Goal: Task Accomplishment & Management: Manage account settings

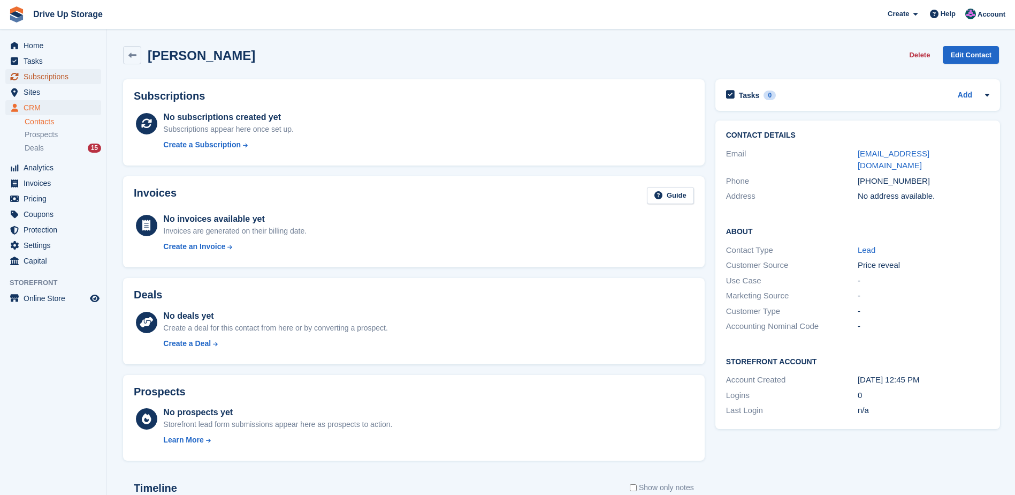
drag, startPoint x: 57, startPoint y: 77, endPoint x: 13, endPoint y: 105, distance: 52.1
click at [57, 77] on span "Subscriptions" at bounding box center [56, 76] width 64 height 15
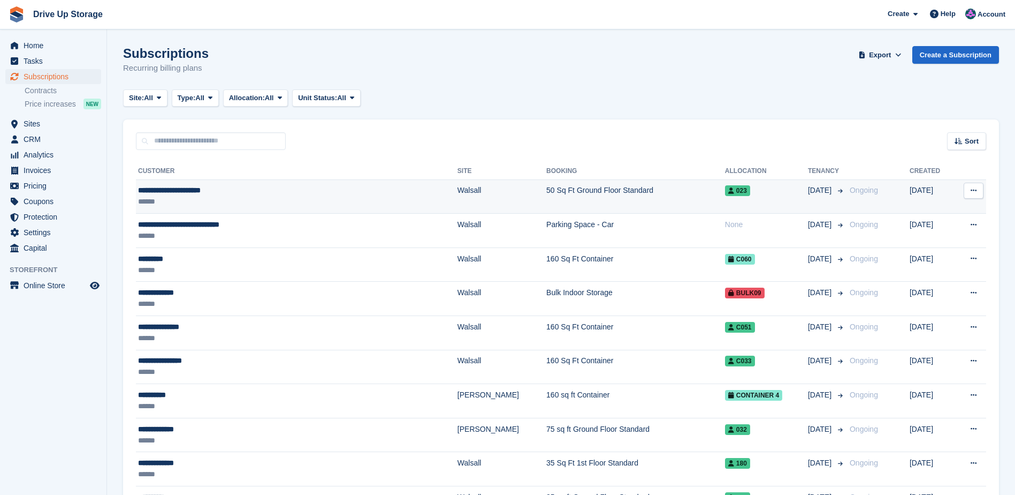
click at [184, 189] on div "**********" at bounding box center [248, 190] width 221 height 11
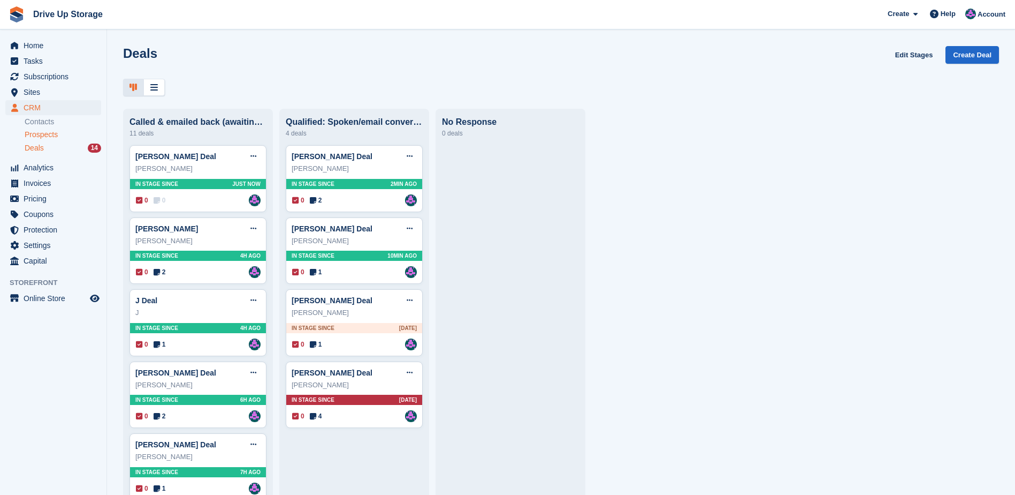
scroll to position [54, 0]
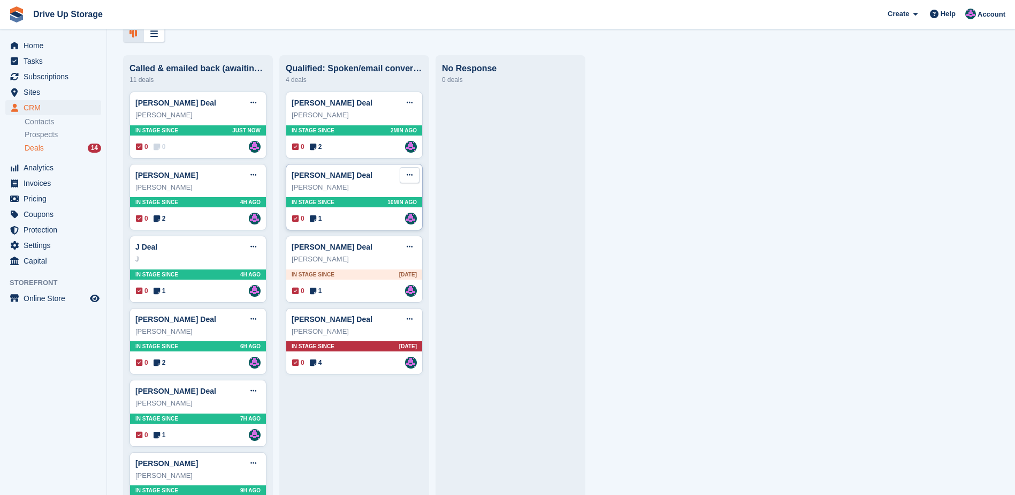
click at [409, 175] on icon at bounding box center [410, 174] width 6 height 7
click at [379, 198] on p "Edit deal" at bounding box center [368, 196] width 93 height 14
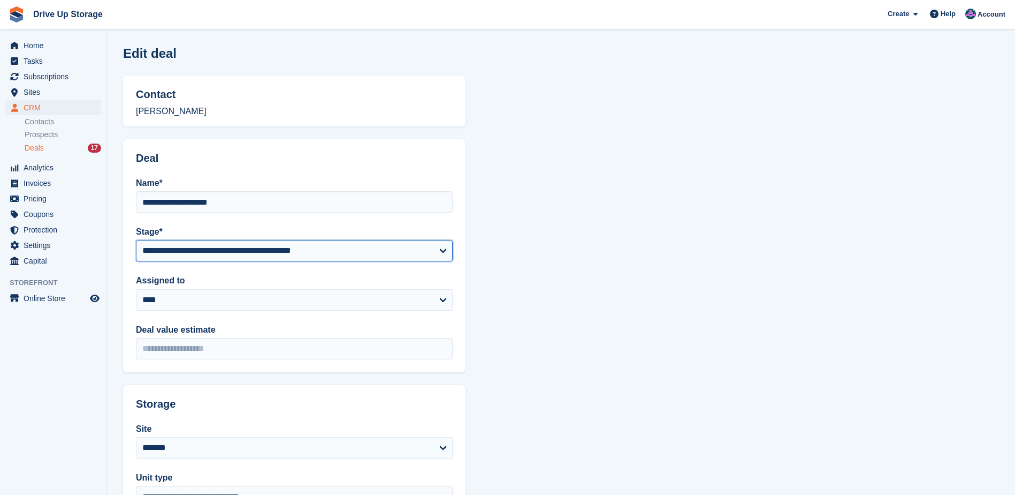
click at [427, 248] on select "**********" at bounding box center [294, 250] width 317 height 21
click at [592, 233] on section "**********" at bounding box center [561, 340] width 908 height 681
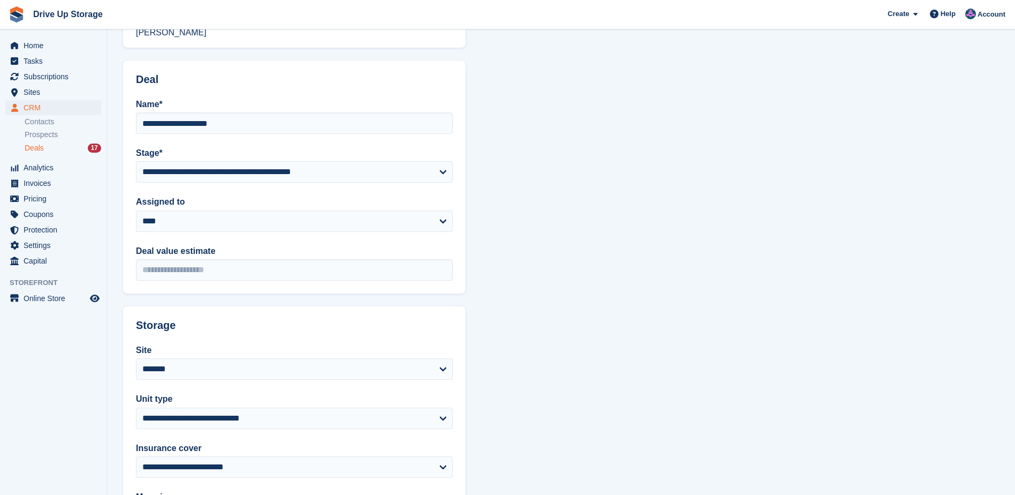
scroll to position [186, 0]
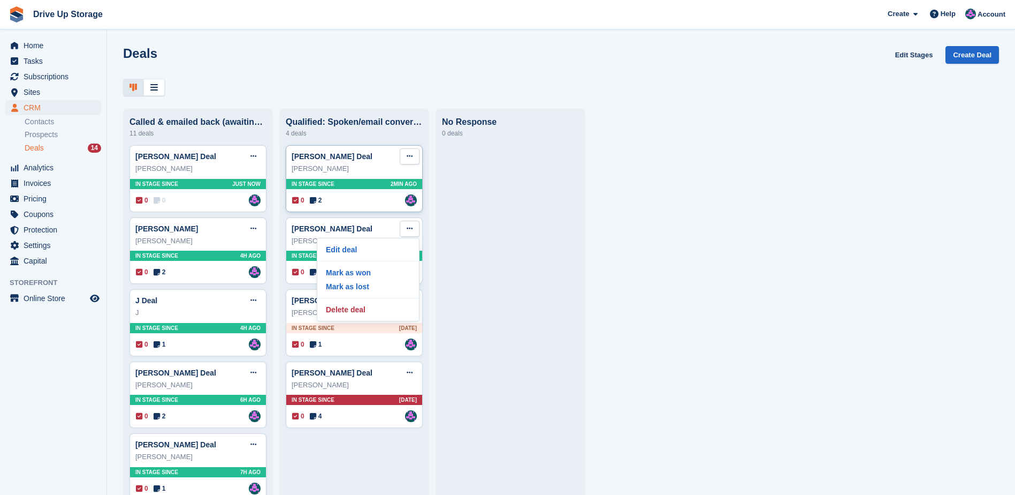
click at [400, 164] on button at bounding box center [410, 156] width 20 height 16
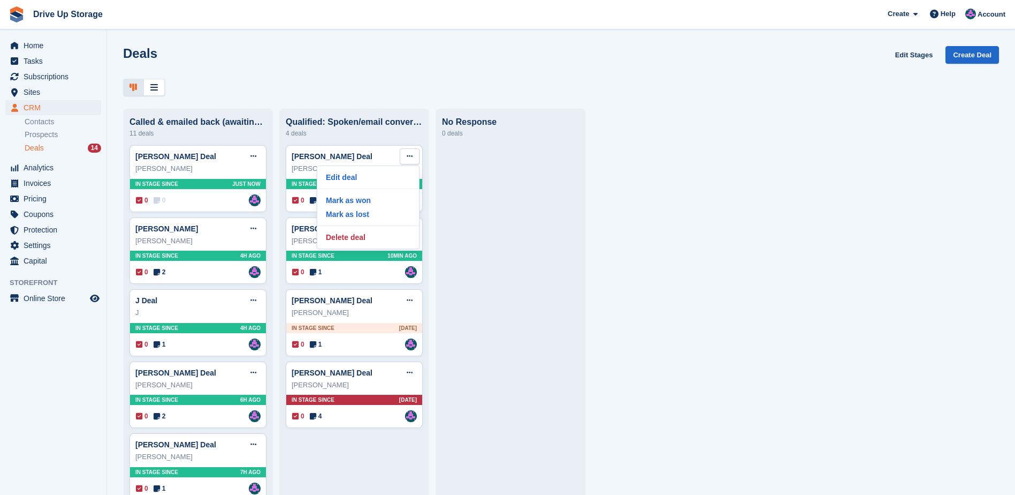
click at [404, 234] on button at bounding box center [410, 229] width 20 height 16
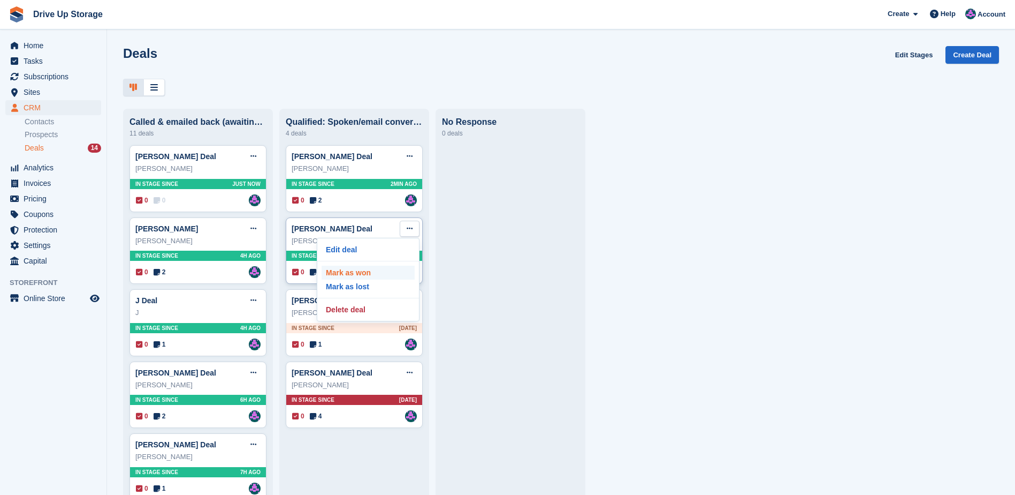
click at [354, 275] on p "Mark as won" at bounding box center [368, 273] width 93 height 14
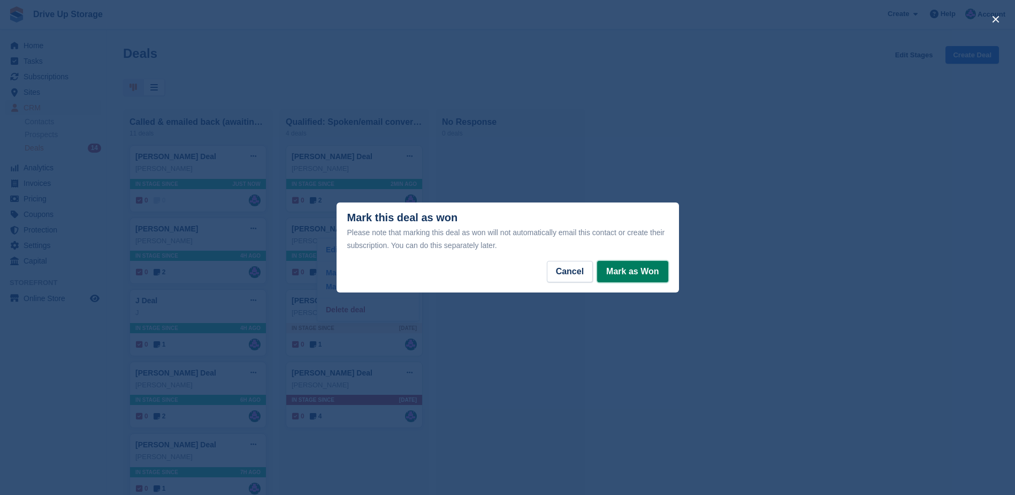
click at [630, 271] on button "Mark as Won" at bounding box center [632, 271] width 71 height 21
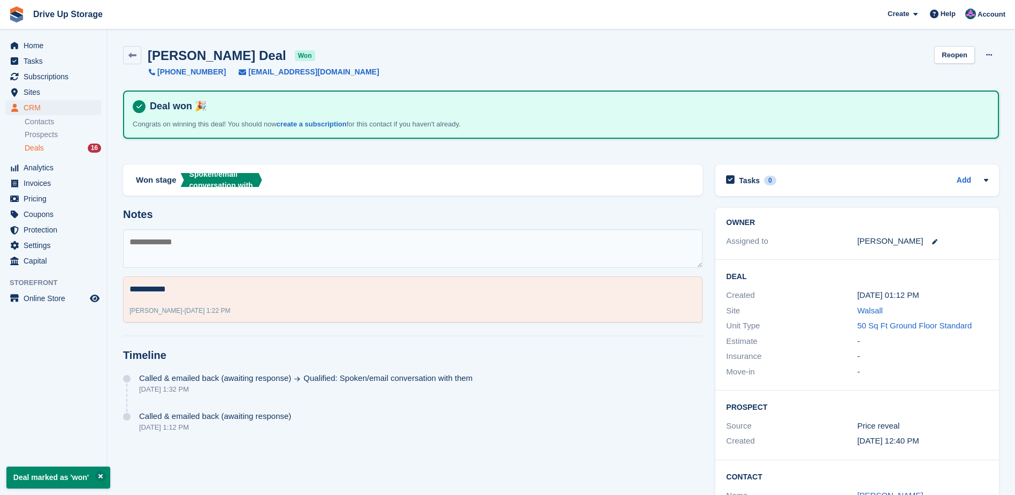
click at [227, 251] on textarea at bounding box center [413, 248] width 580 height 39
type textarea "**********"
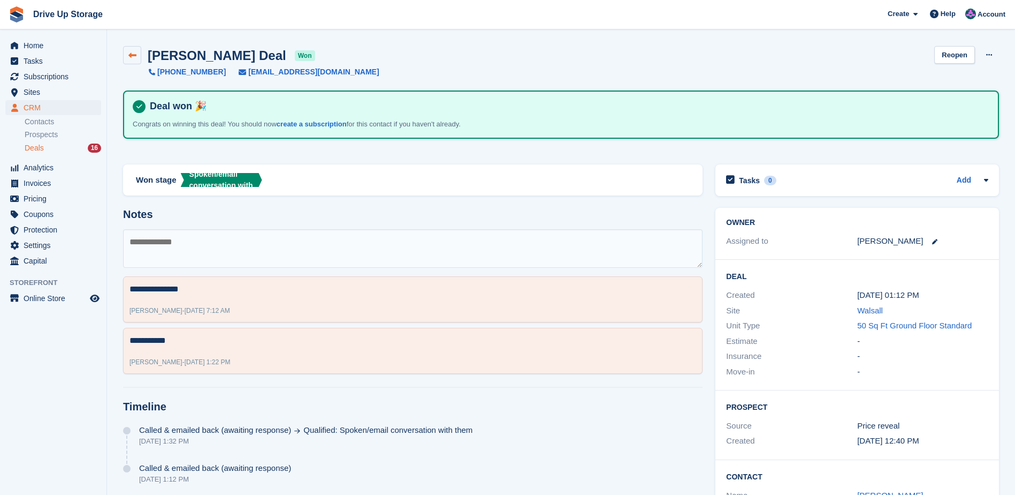
click at [131, 58] on icon at bounding box center [132, 55] width 8 height 8
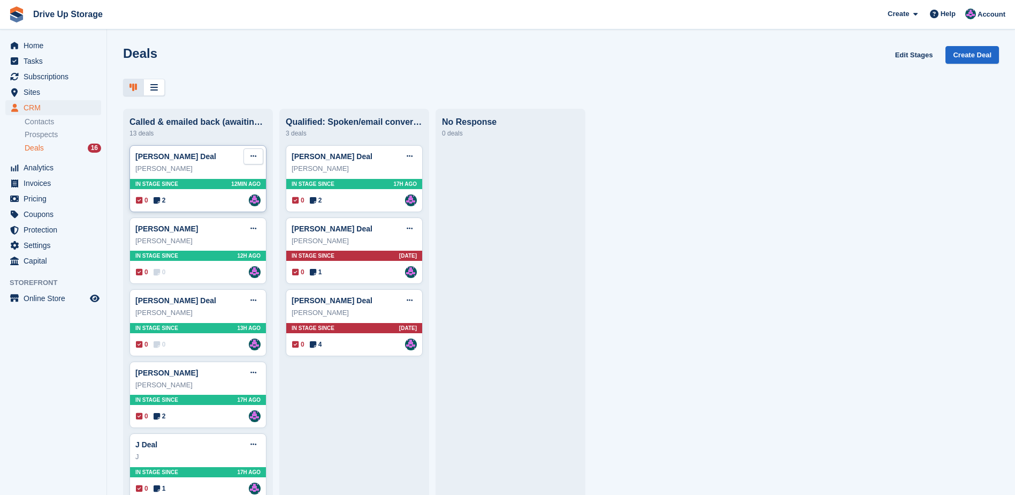
click at [249, 160] on button at bounding box center [254, 156] width 20 height 16
click at [221, 206] on p "Mark as won" at bounding box center [211, 200] width 93 height 14
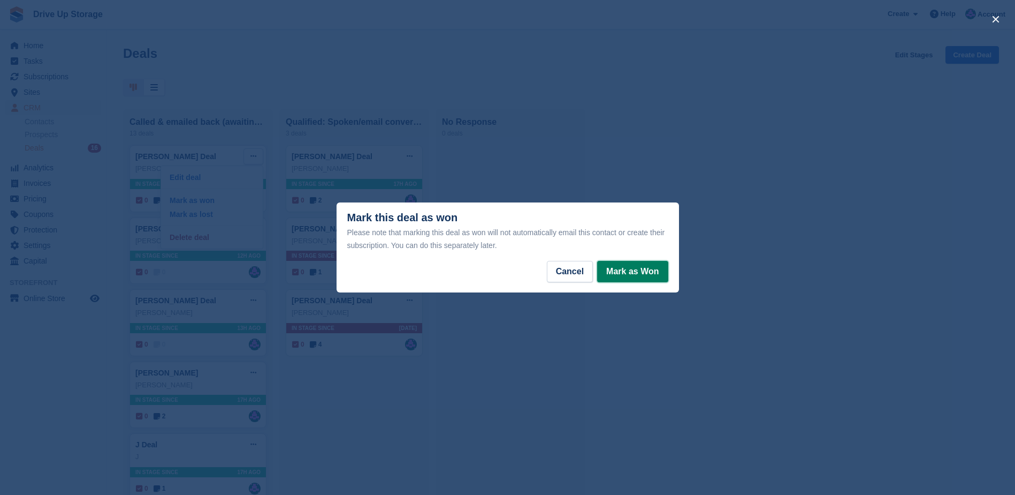
click at [638, 268] on button "Mark as Won" at bounding box center [632, 271] width 71 height 21
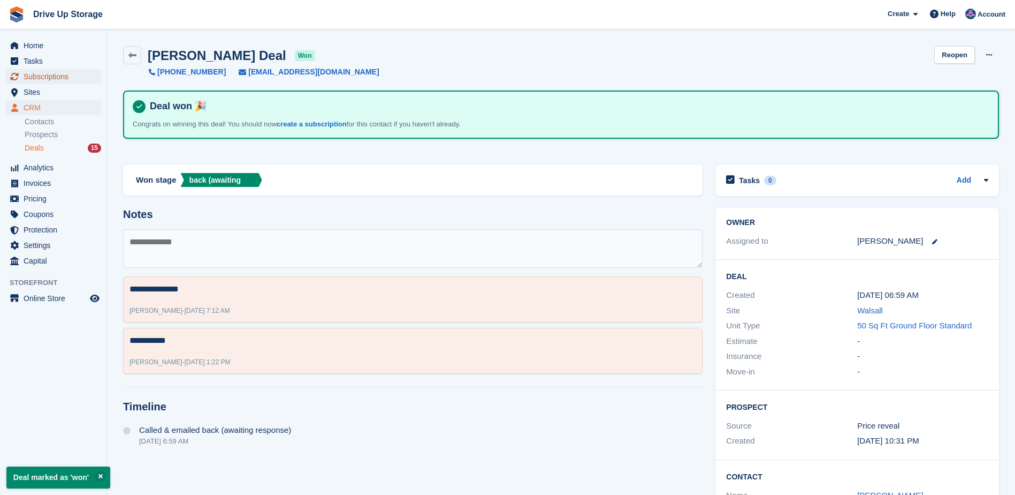
click at [49, 82] on span "Subscriptions" at bounding box center [56, 76] width 64 height 15
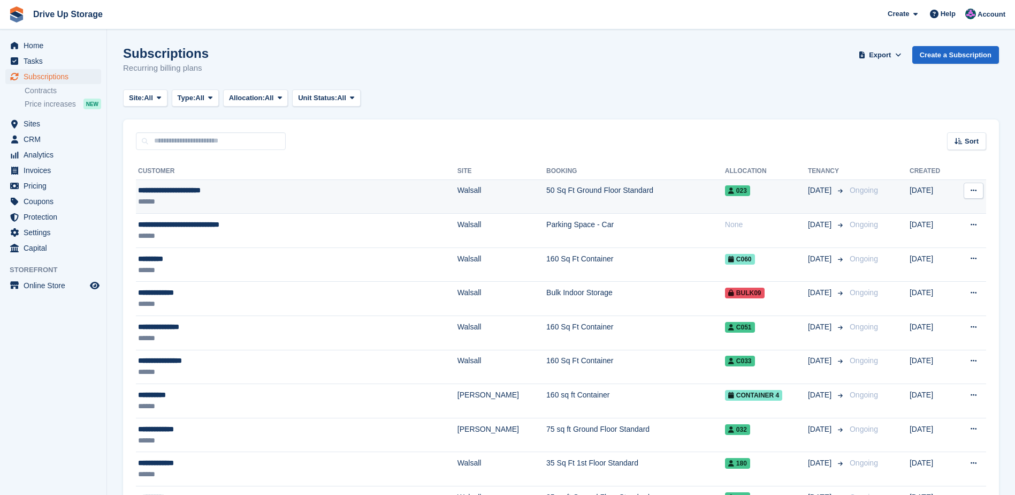
click at [184, 189] on div "**********" at bounding box center [248, 190] width 221 height 11
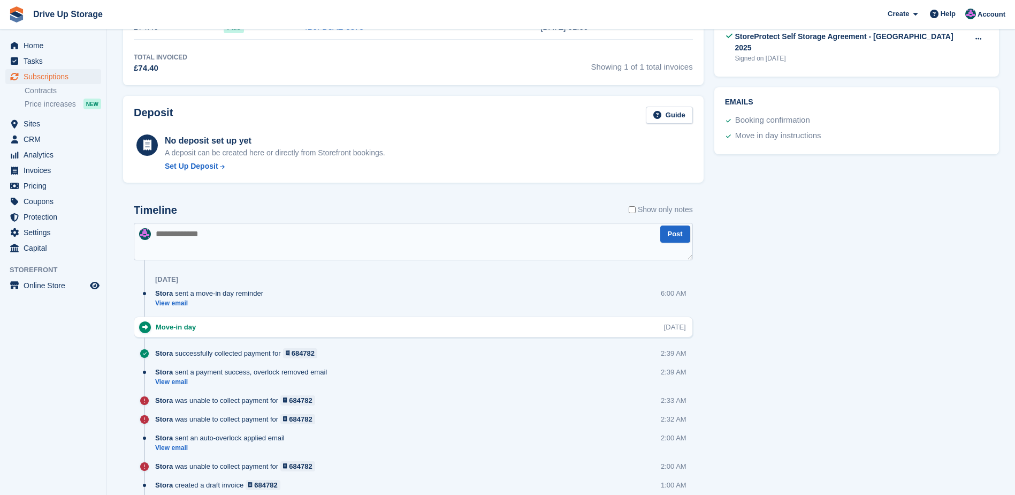
scroll to position [338, 0]
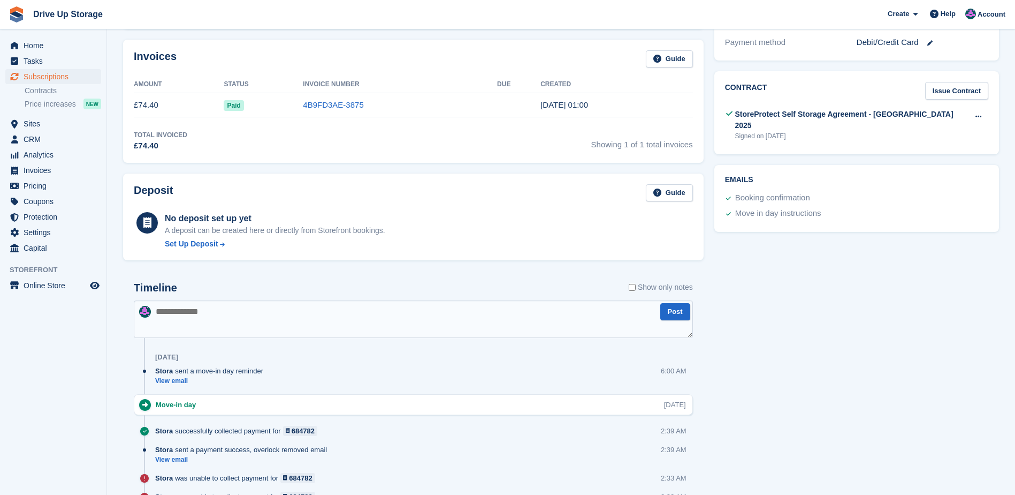
click at [473, 301] on textarea at bounding box center [413, 318] width 559 height 37
type textarea "**********"
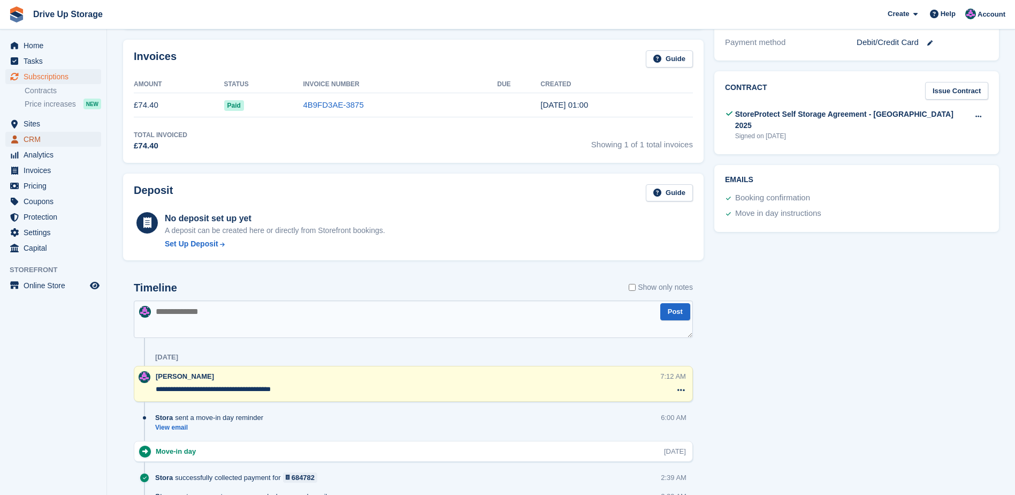
click at [44, 140] on span "CRM" at bounding box center [56, 139] width 64 height 15
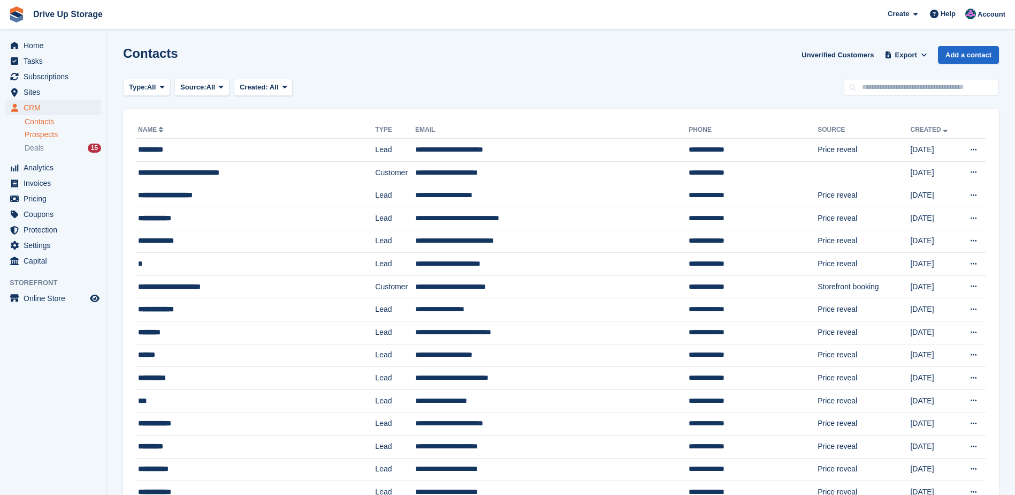
click at [42, 134] on span "Prospects" at bounding box center [41, 135] width 33 height 10
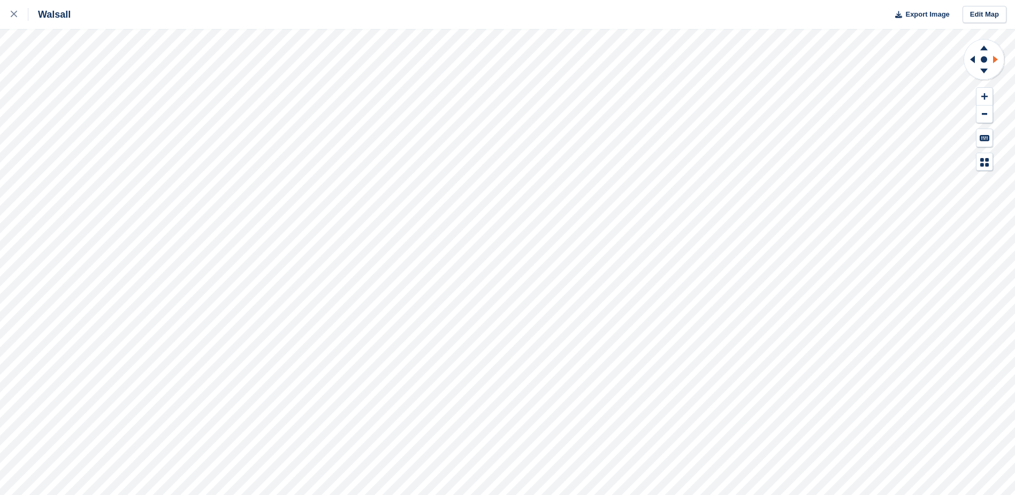
click at [994, 60] on icon at bounding box center [996, 59] width 5 height 7
click at [969, 59] on icon at bounding box center [971, 60] width 13 height 28
click at [984, 116] on button at bounding box center [985, 114] width 16 height 18
click at [972, 62] on icon at bounding box center [971, 60] width 13 height 28
click at [996, 58] on icon at bounding box center [996, 59] width 5 height 7
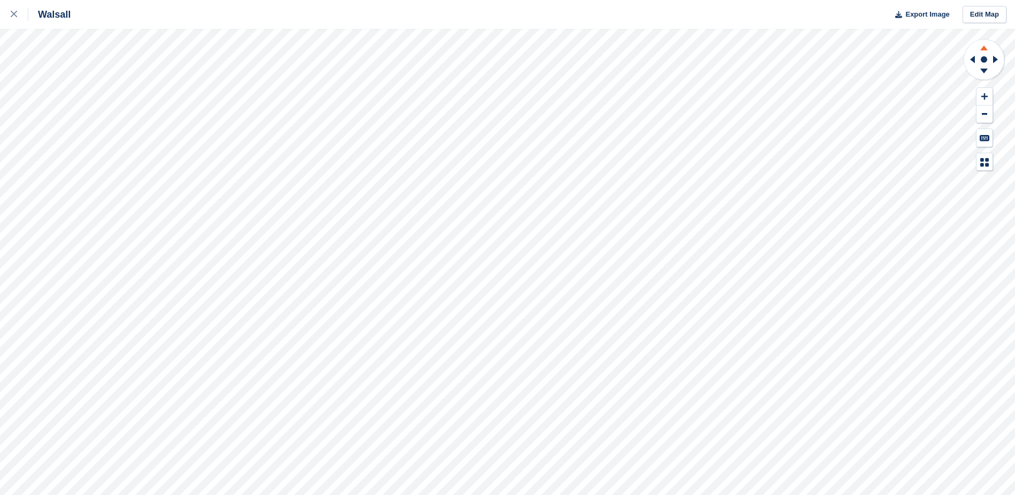
click at [988, 51] on icon at bounding box center [984, 46] width 28 height 13
click at [984, 68] on icon at bounding box center [984, 72] width 28 height 13
drag, startPoint x: 984, startPoint y: 68, endPoint x: 975, endPoint y: 60, distance: 11.7
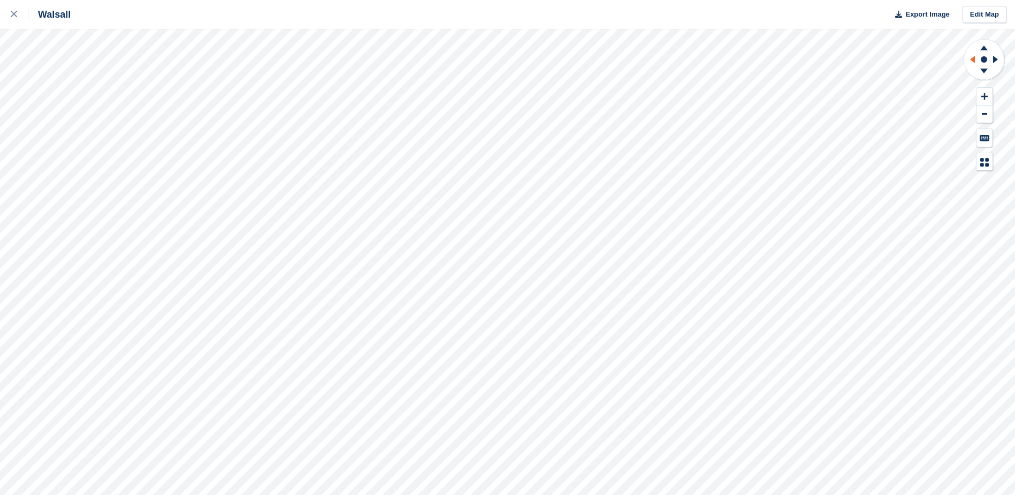
click at [975, 60] on icon at bounding box center [972, 59] width 5 height 7
click at [994, 61] on icon at bounding box center [996, 59] width 5 height 7
click at [988, 71] on icon at bounding box center [984, 72] width 28 height 13
click at [983, 48] on icon at bounding box center [984, 48] width 7 height 5
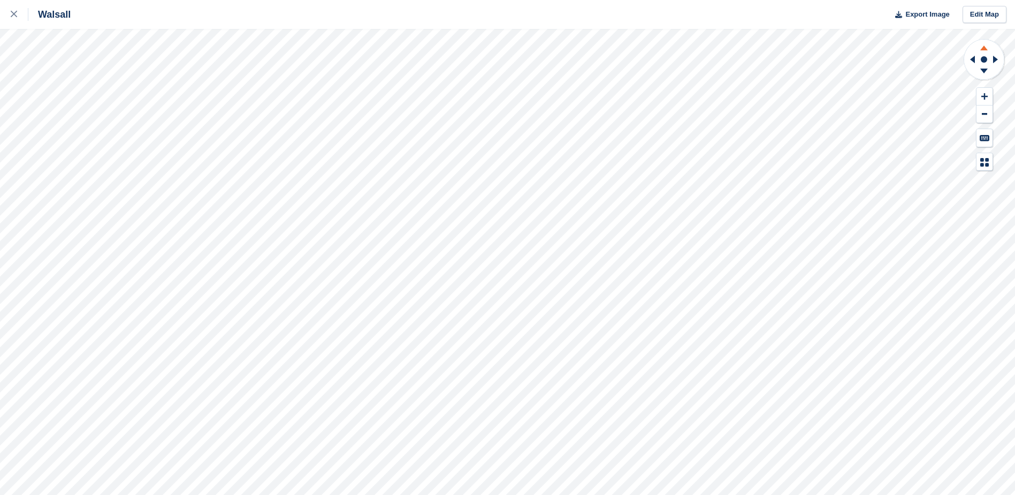
click at [983, 48] on icon at bounding box center [984, 48] width 7 height 5
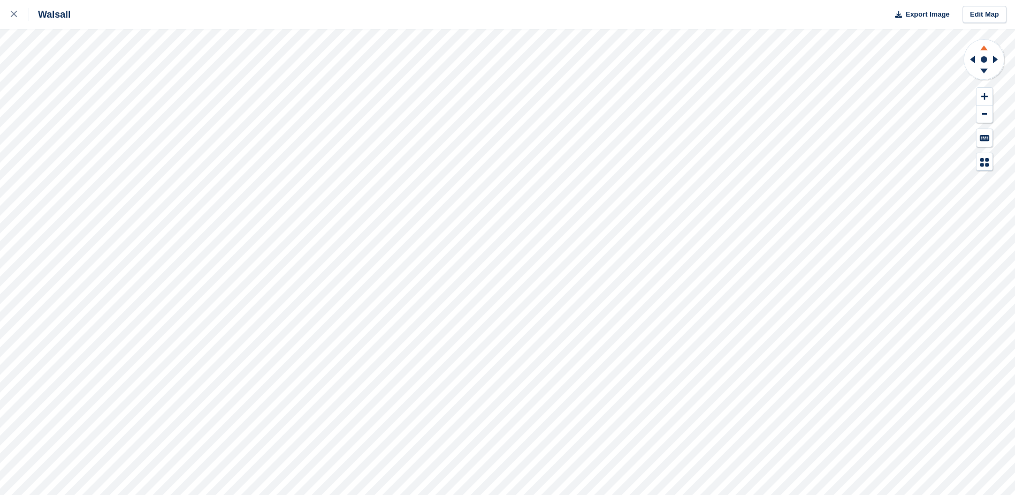
click at [983, 48] on icon at bounding box center [984, 48] width 7 height 5
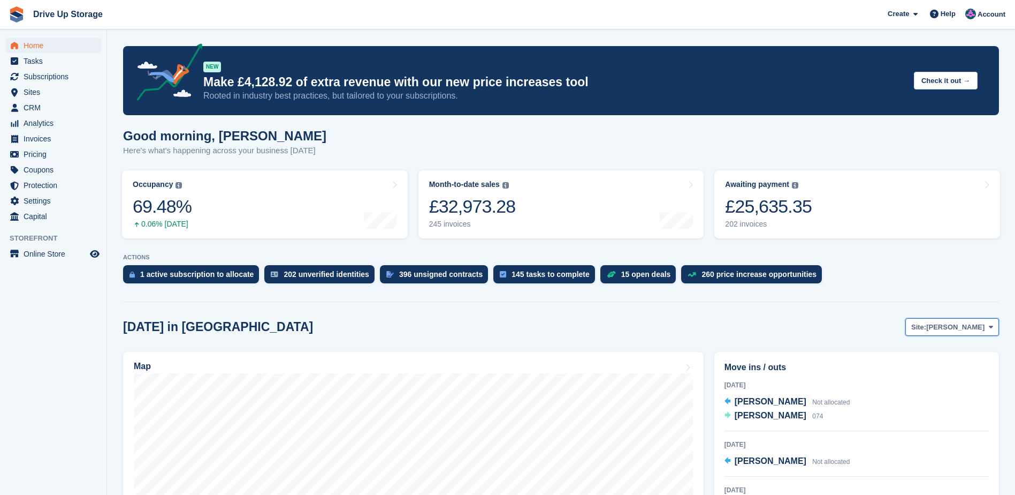
click at [993, 327] on icon at bounding box center [991, 326] width 4 height 7
click at [924, 388] on link "Widnes" at bounding box center [947, 390] width 93 height 19
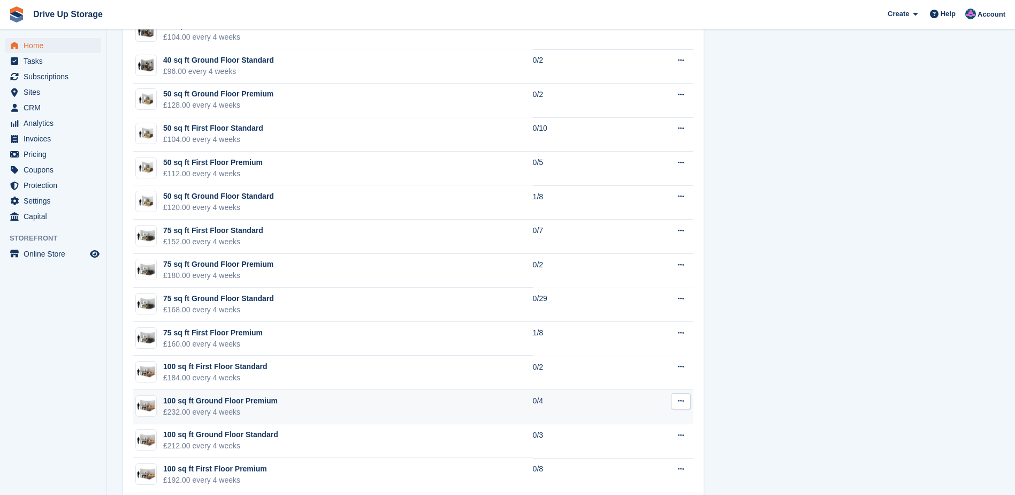
scroll to position [1124, 0]
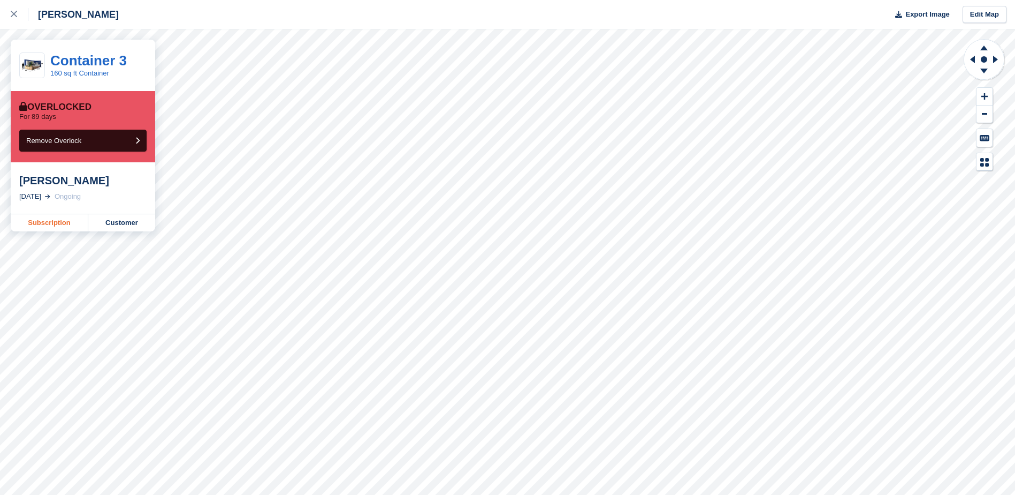
click at [59, 225] on link "Subscription" at bounding box center [50, 222] width 78 height 17
